Goal: Navigation & Orientation: Find specific page/section

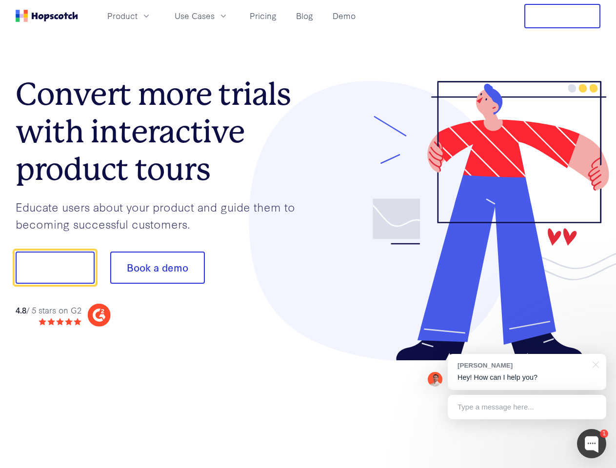
click at [308, 234] on div at bounding box center [454, 221] width 293 height 280
click at [138, 16] on span "Product" at bounding box center [122, 16] width 30 height 12
click at [215, 16] on span "Use Cases" at bounding box center [195, 16] width 40 height 12
click at [562, 16] on button "Free Trial" at bounding box center [562, 16] width 76 height 24
click at [55, 268] on button "Show me!" at bounding box center [55, 268] width 79 height 32
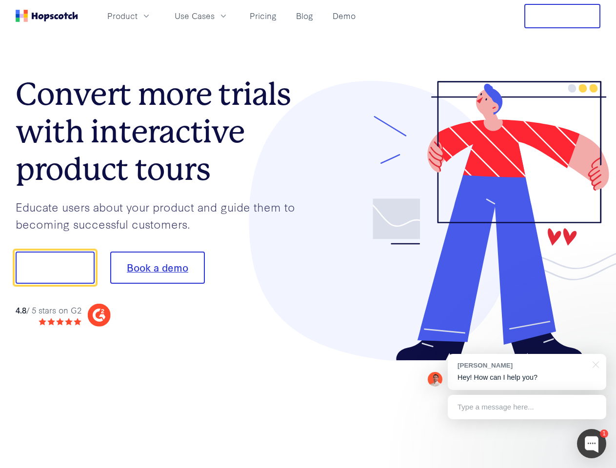
click at [157, 268] on button "Book a demo" at bounding box center [157, 268] width 95 height 32
click at [591, 444] on div at bounding box center [591, 443] width 29 height 29
click at [527, 372] on div "[PERSON_NAME] Hey! How can I help you?" at bounding box center [527, 372] width 158 height 36
click at [594, 364] on div at bounding box center [514, 266] width 183 height 325
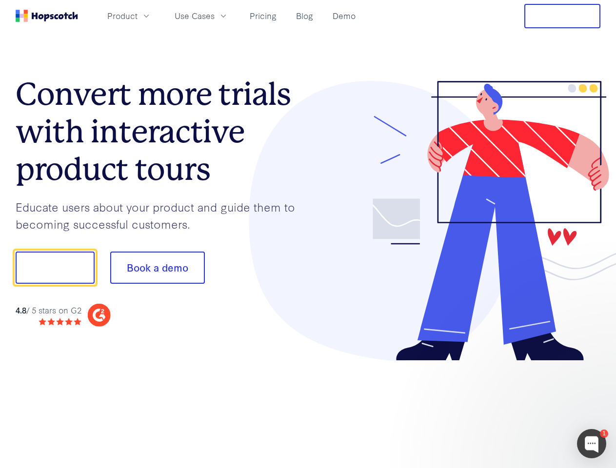
click at [527, 407] on div at bounding box center [514, 332] width 183 height 195
